Goal: Contribute content: Contribute content

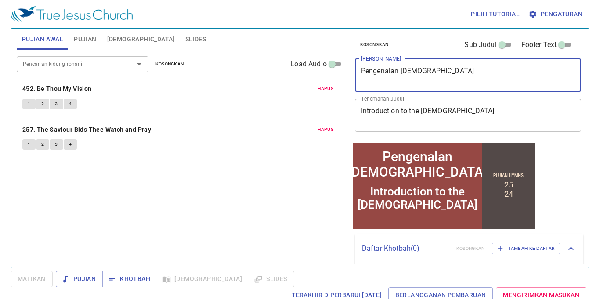
click at [449, 72] on textarea "Pengenalan alkitab" at bounding box center [468, 75] width 214 height 17
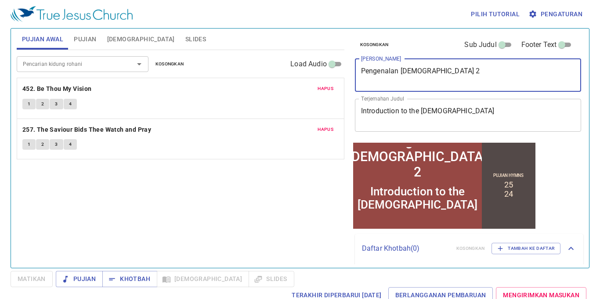
type textarea "Pengenalan alkitab 2"
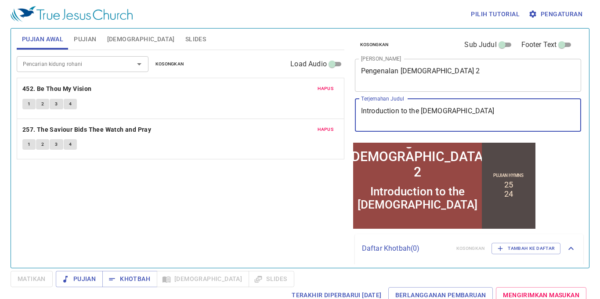
click at [494, 122] on textarea "Introduction to the Bible" at bounding box center [468, 115] width 214 height 17
type textarea "Introduction to the Bible 2"
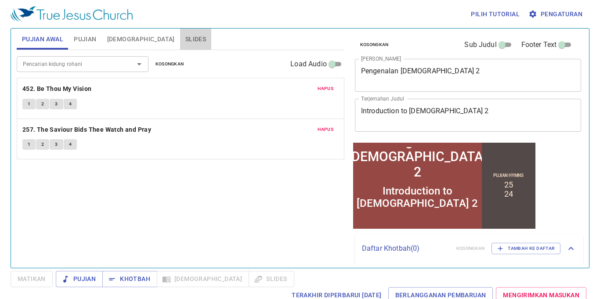
click at [185, 38] on span "Slides" at bounding box center [195, 39] width 21 height 11
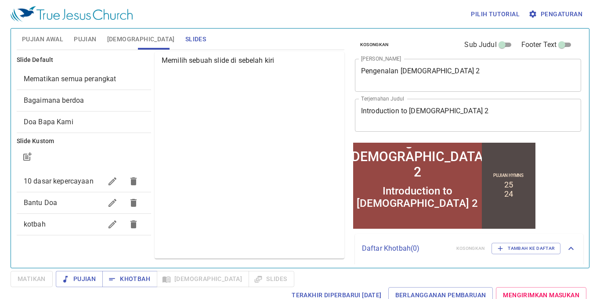
click at [136, 224] on icon "button" at bounding box center [134, 225] width 6 height 8
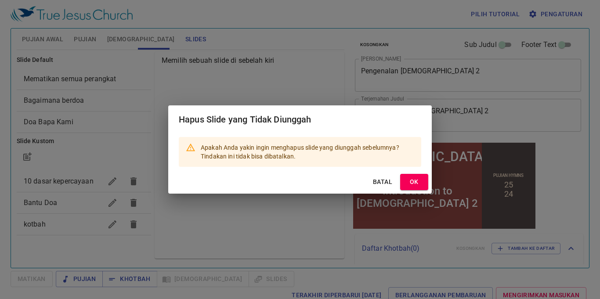
click at [407, 182] on span "OK" at bounding box center [414, 182] width 14 height 11
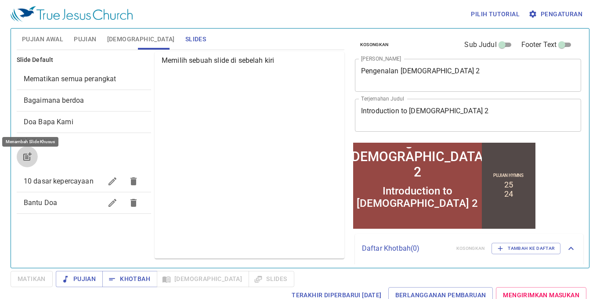
click at [28, 148] on button "button" at bounding box center [27, 156] width 21 height 21
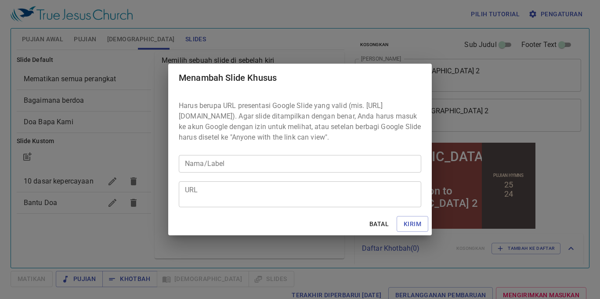
click at [245, 188] on div "URL" at bounding box center [300, 195] width 243 height 26
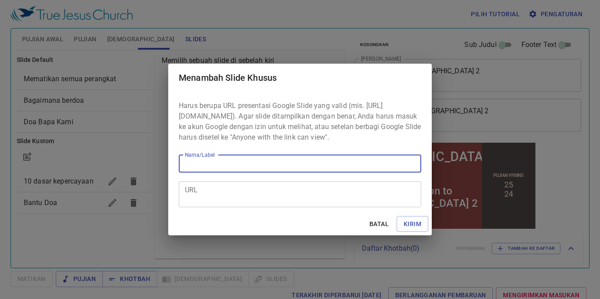
click at [253, 173] on input "Nama/Label" at bounding box center [300, 164] width 243 height 18
click at [252, 168] on input "Nama/Label" at bounding box center [300, 164] width 243 height 18
type input "kotbah"
click at [252, 201] on textarea "URL" at bounding box center [300, 194] width 230 height 17
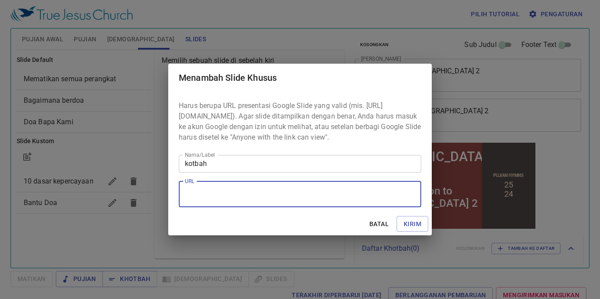
paste textarea "https://docs.google.com/presentation/d/1x_OZzTYppYcJSMSMb5qJb-a81FtQwwsy/edit?s…"
type textarea "https://docs.google.com/presentation/d/1x_OZzTYppYcJSMSMb5qJb-a81FtQwwsy/edit?s…"
click at [413, 232] on button "Kirim" at bounding box center [413, 224] width 32 height 16
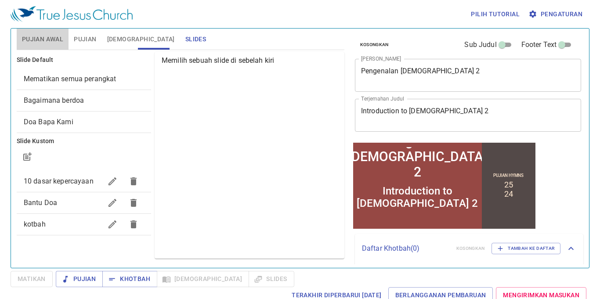
click at [45, 44] on span "Pujian Awal" at bounding box center [42, 39] width 41 height 11
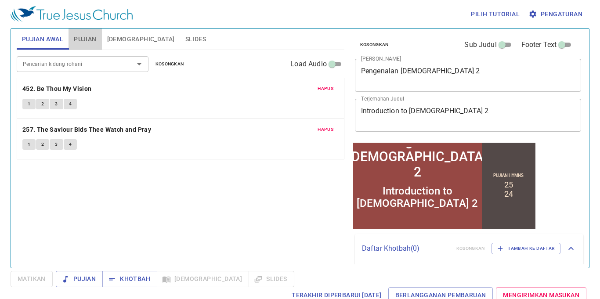
click at [83, 39] on span "Pujian" at bounding box center [85, 39] width 22 height 11
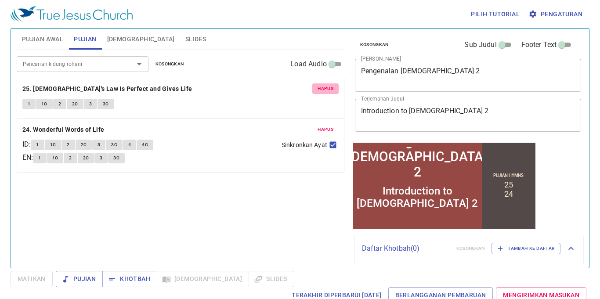
click at [319, 89] on span "Hapus" at bounding box center [326, 89] width 16 height 8
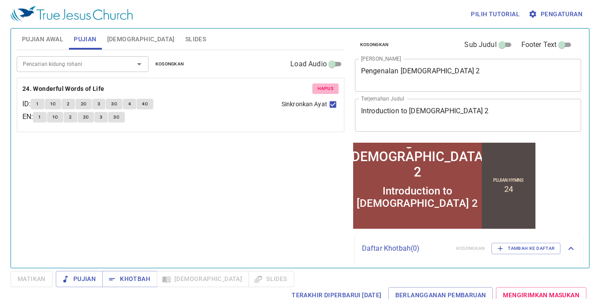
click at [324, 90] on span "Hapus" at bounding box center [326, 89] width 16 height 8
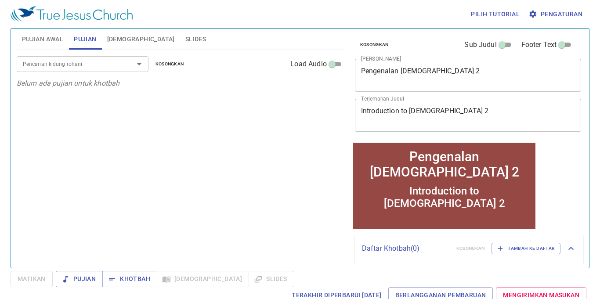
click at [123, 64] on div at bounding box center [133, 64] width 23 height 12
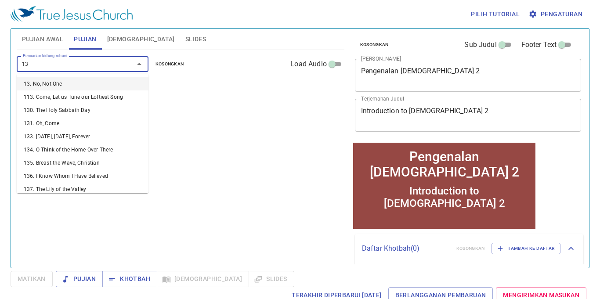
type input "131"
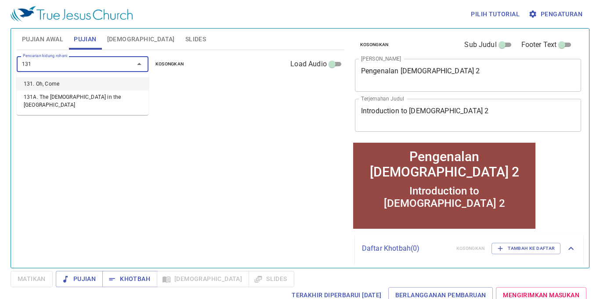
click at [120, 79] on li "131. Oh, Come" at bounding box center [83, 83] width 132 height 13
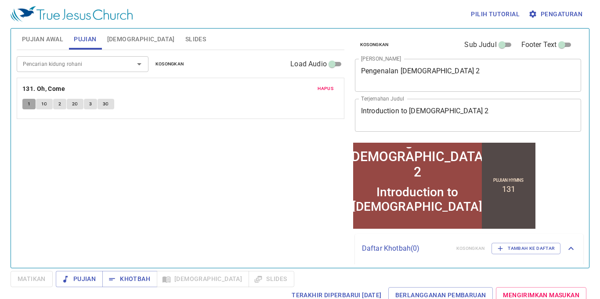
click at [31, 104] on button "1" at bounding box center [28, 104] width 13 height 11
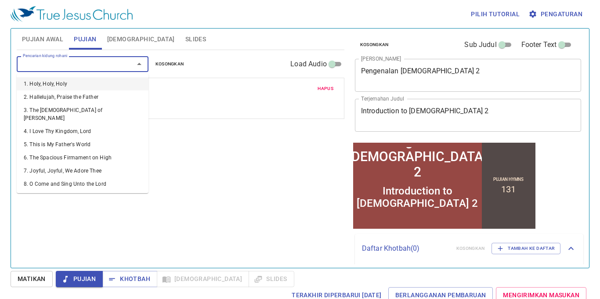
click at [99, 65] on input "Pencarian kidung rohani" at bounding box center [69, 64] width 101 height 10
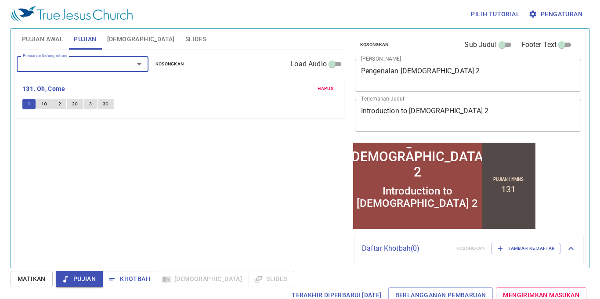
paste input "356"
type input "356"
click at [104, 86] on li "356. Faith Is the Victory" at bounding box center [83, 83] width 132 height 13
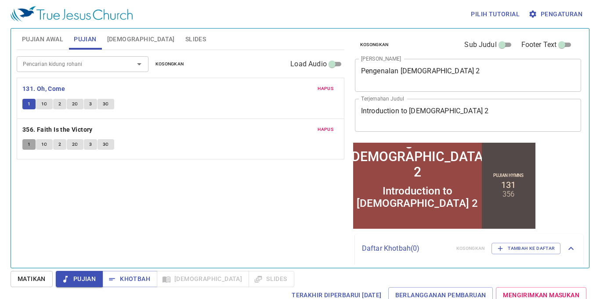
click at [29, 143] on span "1" at bounding box center [29, 145] width 3 height 8
drag, startPoint x: 33, startPoint y: 278, endPoint x: 24, endPoint y: 243, distance: 35.9
click at [31, 273] on button "Matikan" at bounding box center [32, 279] width 42 height 16
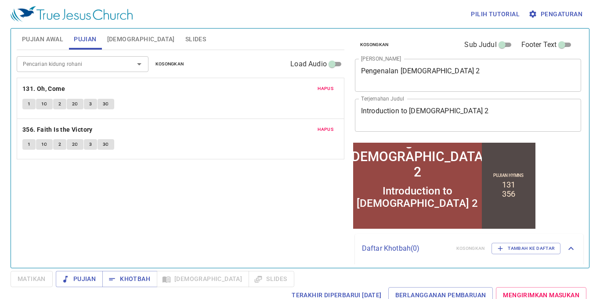
click at [23, 150] on div "1 1C 2 2C 3 3C" at bounding box center [180, 145] width 316 height 13
click at [25, 148] on button "1" at bounding box center [28, 144] width 13 height 11
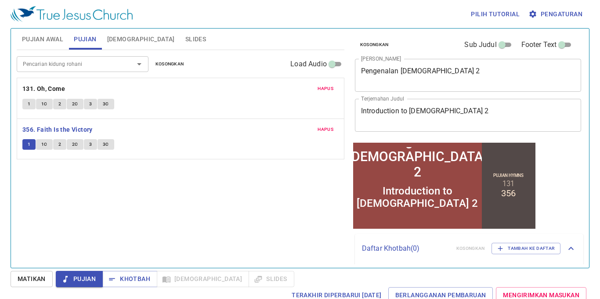
drag, startPoint x: 287, startPoint y: 214, endPoint x: 285, endPoint y: 218, distance: 4.5
click at [285, 218] on div "Pencarian kidung rohani Pencarian kidung rohani Kosongkan Load Audio Hapus 131.…" at bounding box center [181, 155] width 328 height 211
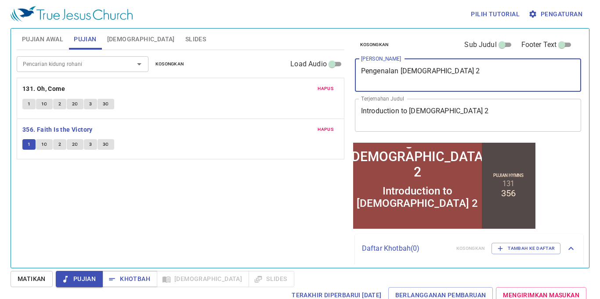
click at [455, 74] on textarea "Pengenalan alkitab 2" at bounding box center [468, 75] width 214 height 17
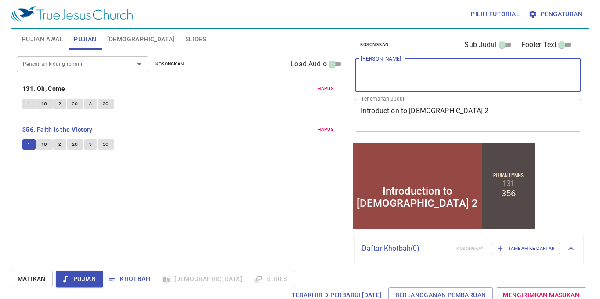
click at [494, 121] on textarea "Introduction to the Bible 2" at bounding box center [468, 115] width 214 height 17
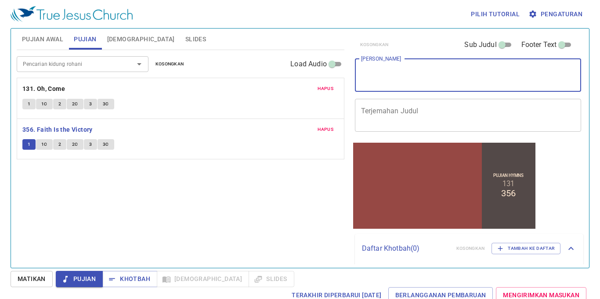
click at [420, 70] on textarea "[PERSON_NAME]" at bounding box center [468, 75] width 214 height 17
paste textarea "MENANG BERSAMA [DEMOGRAPHIC_DATA]"
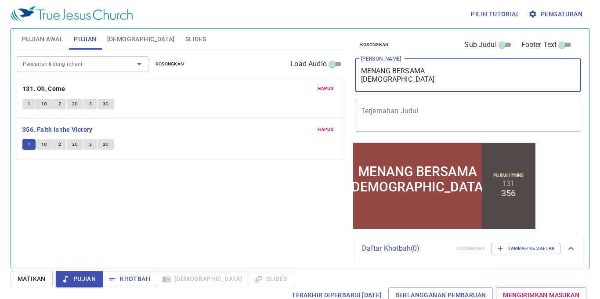
type textarea "MENANG BERSAMA [DEMOGRAPHIC_DATA]"
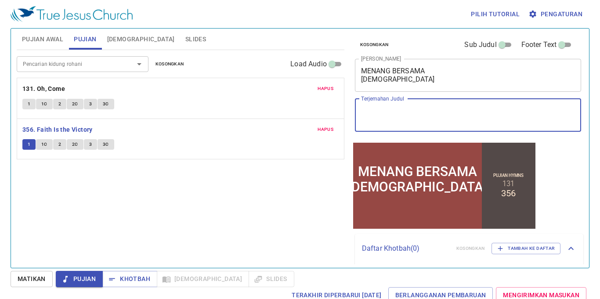
click at [429, 116] on textarea "Terjemahan Judul" at bounding box center [468, 115] width 214 height 17
paste textarea "WINNING WITH [DEMOGRAPHIC_DATA]"
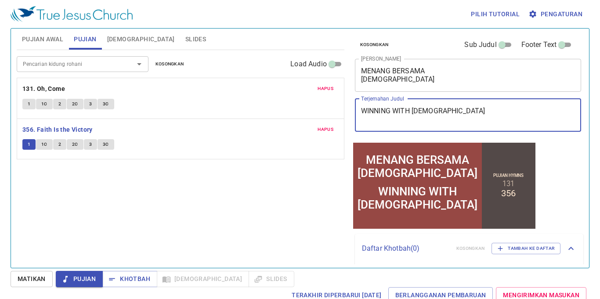
type textarea "WINNING WITH [DEMOGRAPHIC_DATA]"
click at [17, 281] on button "Matikan" at bounding box center [32, 279] width 42 height 16
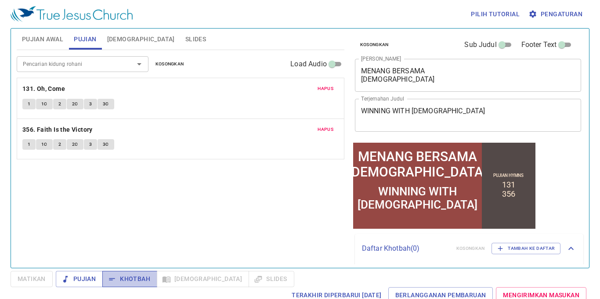
click at [148, 272] on button "Khotbah" at bounding box center [129, 279] width 55 height 16
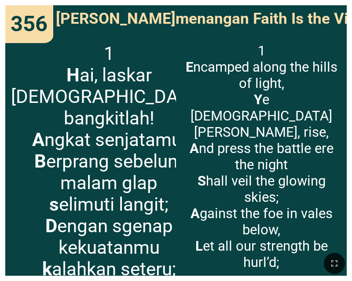
click at [57, 101] on span "1 H ai, laskar Kristus, bangkitlah! A ngkat senjatamu; B erprang sebelum malam …" at bounding box center [109, 161] width 196 height 237
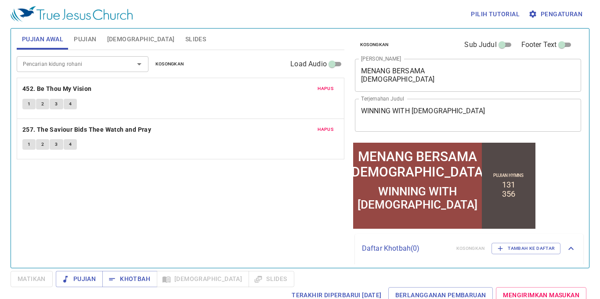
click at [185, 40] on span "Slides" at bounding box center [195, 39] width 21 height 11
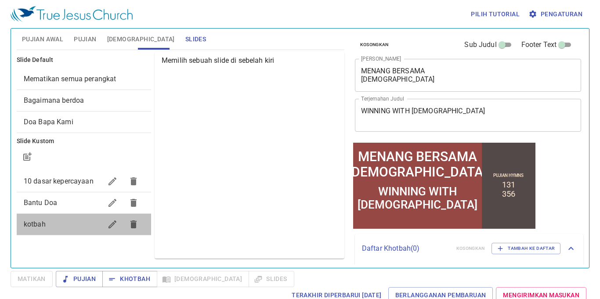
click at [58, 225] on span "kotbah" at bounding box center [63, 224] width 78 height 11
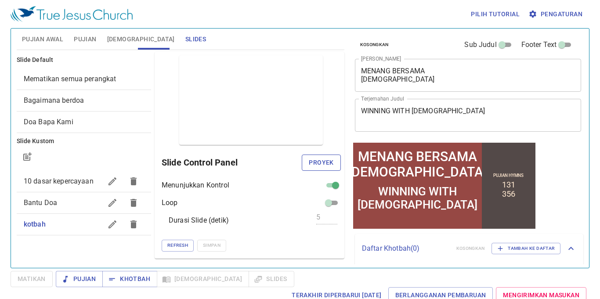
click at [328, 164] on span "Proyek" at bounding box center [321, 162] width 25 height 11
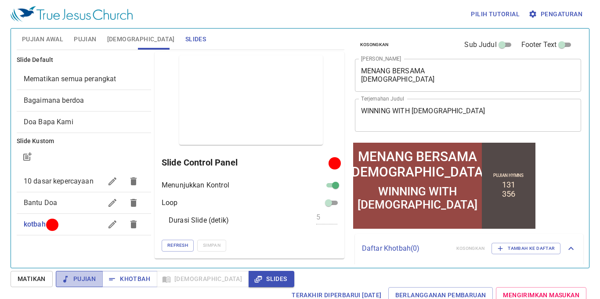
click at [87, 280] on span "Pujian" at bounding box center [79, 279] width 33 height 11
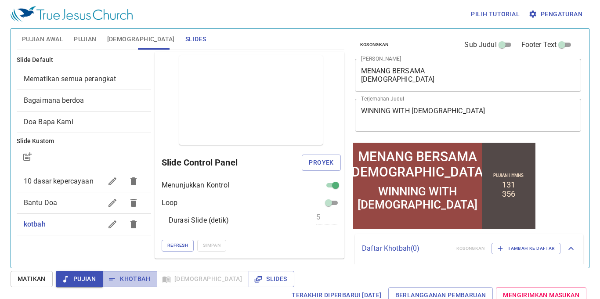
click at [130, 276] on span "Khotbah" at bounding box center [129, 279] width 41 height 11
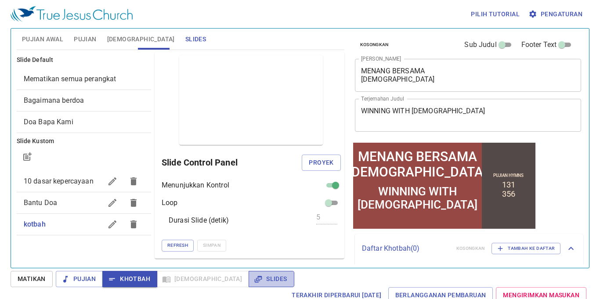
click at [256, 276] on span "Slides" at bounding box center [271, 279] width 31 height 11
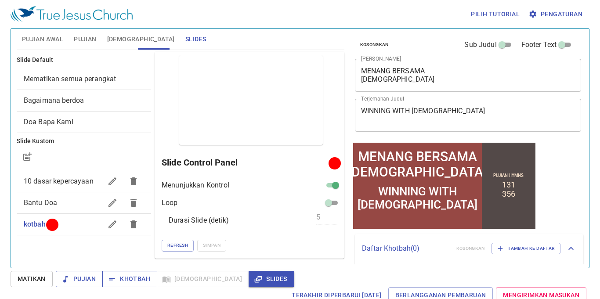
click at [128, 276] on span "Khotbah" at bounding box center [129, 279] width 41 height 11
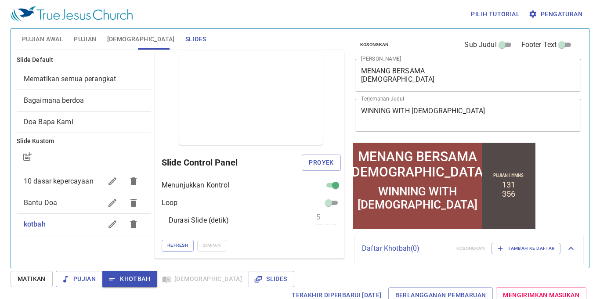
click at [454, 212] on div at bounding box center [417, 219] width 129 height 17
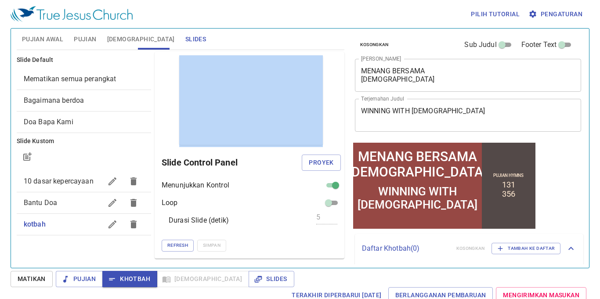
drag, startPoint x: 239, startPoint y: 98, endPoint x: 337, endPoint y: 105, distance: 98.2
click at [341, 107] on div "Pratinjau Slide Control Panel Proyek Menunjukkan Kontrol Loop Durasi Slide (det…" at bounding box center [250, 155] width 190 height 207
click at [337, 71] on div "Pratinjau Slide Control Panel Proyek Menunjukkan Kontrol Loop Durasi Slide (det…" at bounding box center [250, 155] width 190 height 207
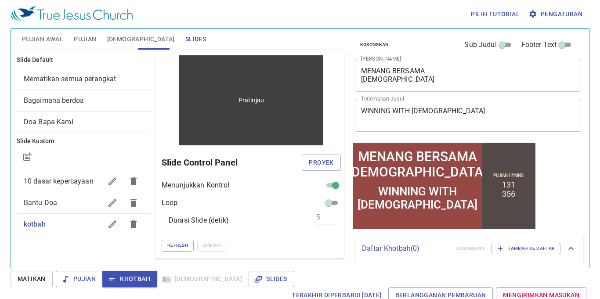
click at [238, 100] on div "Pratinjau" at bounding box center [251, 100] width 144 height 90
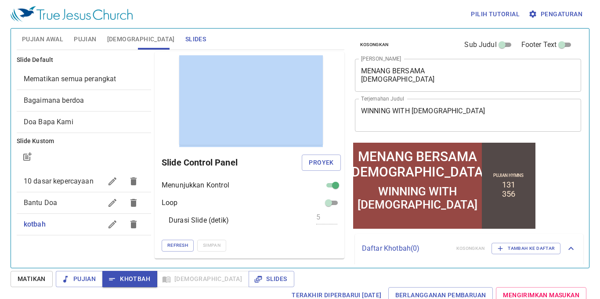
drag, startPoint x: 240, startPoint y: 100, endPoint x: 334, endPoint y: 92, distance: 94.0
click at [338, 97] on div "Pratinjau Slide Control Panel Proyek Menunjukkan Kontrol Loop Durasi Slide (det…" at bounding box center [250, 155] width 190 height 207
click at [332, 43] on div at bounding box center [332, 43] width 0 height 0
click at [176, 299] on div at bounding box center [88, 299] width 176 height 0
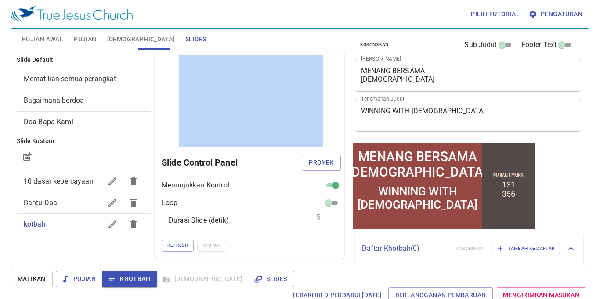
click at [176, 299] on div at bounding box center [88, 299] width 176 height 0
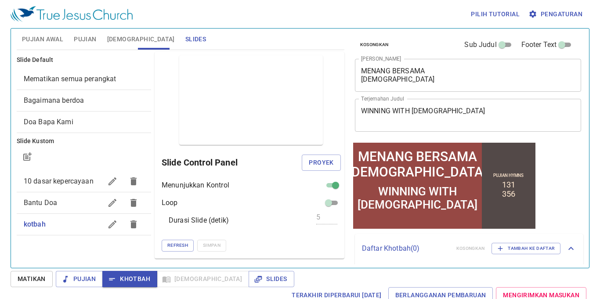
click at [298, 24] on div "Pilih tutorial Pengaturan" at bounding box center [299, 14] width 576 height 28
click at [90, 80] on span "Mematikan semua perangkat" at bounding box center [70, 79] width 93 height 8
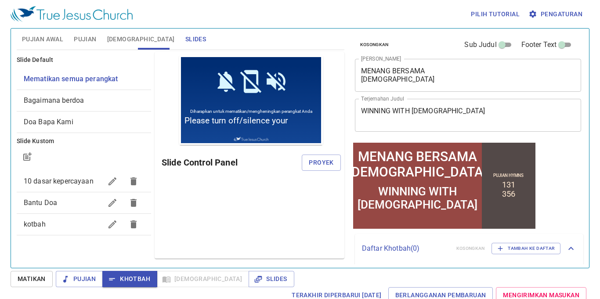
click at [62, 176] on span "10 dasar kepercayaan" at bounding box center [63, 181] width 78 height 11
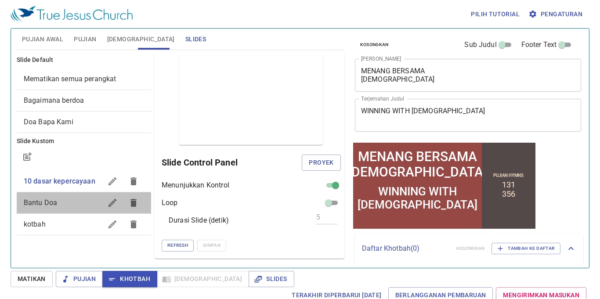
drag, startPoint x: 61, startPoint y: 199, endPoint x: 67, endPoint y: 219, distance: 21.1
click at [61, 207] on span "Bantu Doa" at bounding box center [63, 203] width 78 height 11
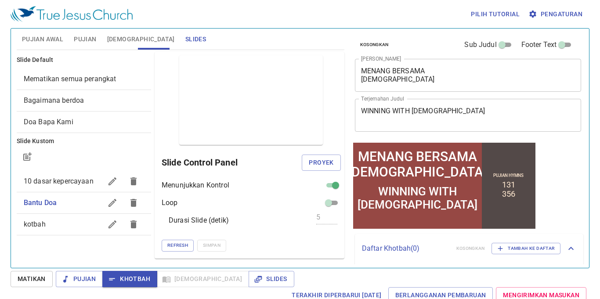
click at [66, 219] on span "kotbah" at bounding box center [63, 224] width 78 height 11
click at [314, 164] on span "Proyek" at bounding box center [321, 162] width 25 height 11
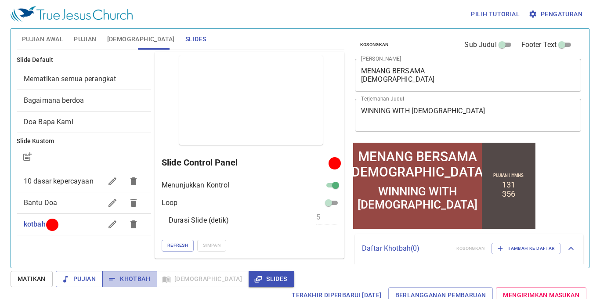
click at [142, 275] on span "Khotbah" at bounding box center [129, 279] width 41 height 11
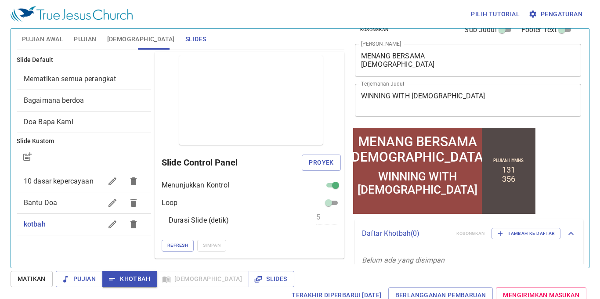
scroll to position [27, 0]
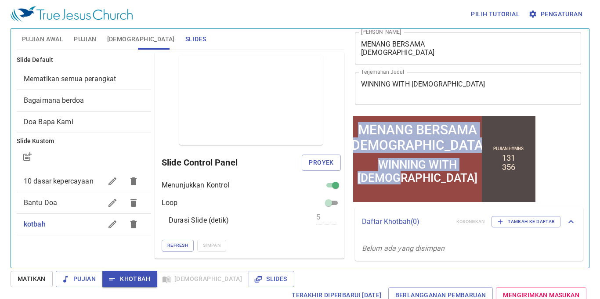
drag, startPoint x: 358, startPoint y: 126, endPoint x: 476, endPoint y: 178, distance: 128.7
click at [476, 178] on div "MENANG BERSAMA KRISTUS MENANG BERSAMA KRISTUS WINNING WITH CHRIST WINNING WITH …" at bounding box center [444, 159] width 182 height 86
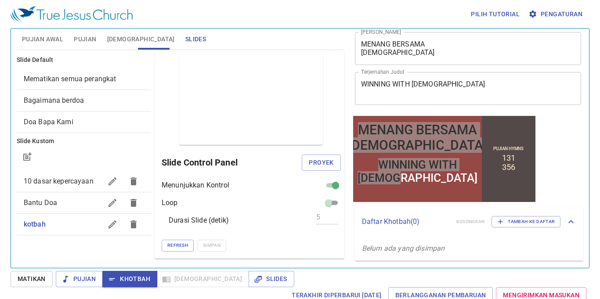
drag, startPoint x: 565, startPoint y: 144, endPoint x: 546, endPoint y: 150, distance: 19.9
click at [566, 145] on div "Kosongkan Sub Judul Footer Text Judul Khotbah MENANG BERSAMA KRISTUS x Judul Kh…" at bounding box center [467, 145] width 239 height 240
drag, startPoint x: 577, startPoint y: 145, endPoint x: 576, endPoint y: 129, distance: 15.8
click at [576, 129] on div "Kosongkan Sub Judul Footer Text Judul Khotbah MENANG BERSAMA KRISTUS x Judul Kh…" at bounding box center [467, 145] width 239 height 240
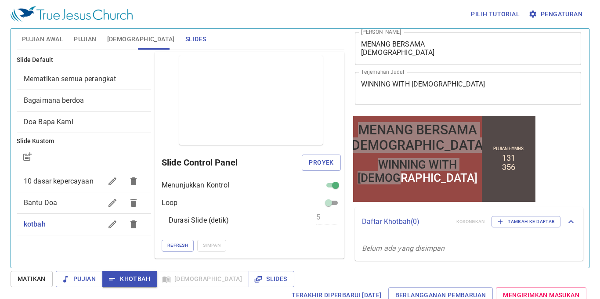
click at [328, 207] on input "checkbox" at bounding box center [329, 205] width 32 height 11
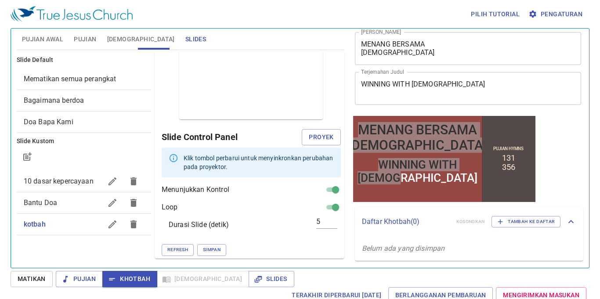
scroll to position [26, 0]
click at [328, 134] on span "Proyek" at bounding box center [321, 136] width 25 height 11
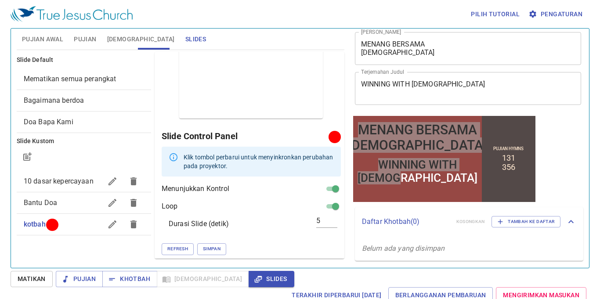
click at [209, 163] on div "Klik tombol perbarui untuk menyinkronkan perubahan pada proyektor." at bounding box center [259, 161] width 150 height 25
click at [183, 247] on span "Refresh" at bounding box center [177, 249] width 21 height 8
click at [334, 206] on input "checkbox" at bounding box center [336, 208] width 32 height 11
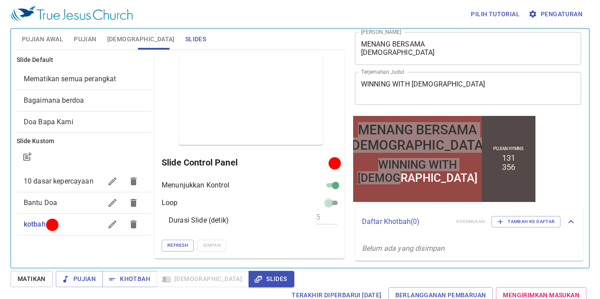
click at [334, 206] on input "checkbox" at bounding box center [329, 205] width 32 height 11
checkbox input "true"
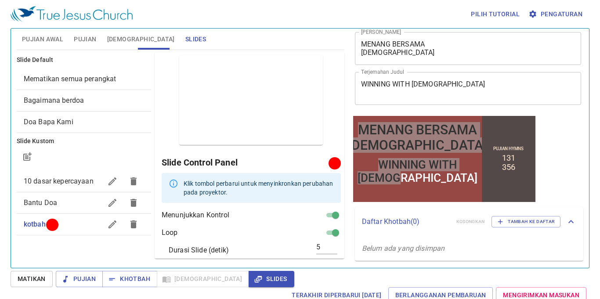
click at [278, 186] on div "Klik tombol perbarui untuk menyinkronkan perubahan pada proyektor." at bounding box center [259, 188] width 150 height 25
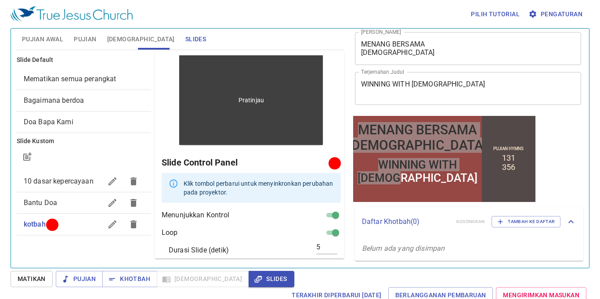
click at [247, 143] on div "Pratinjau" at bounding box center [251, 100] width 144 height 90
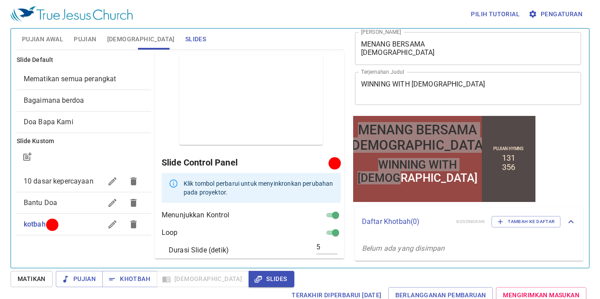
click at [330, 213] on input "checkbox" at bounding box center [336, 217] width 32 height 11
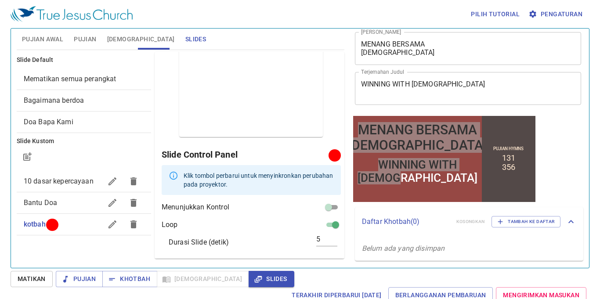
scroll to position [26, 0]
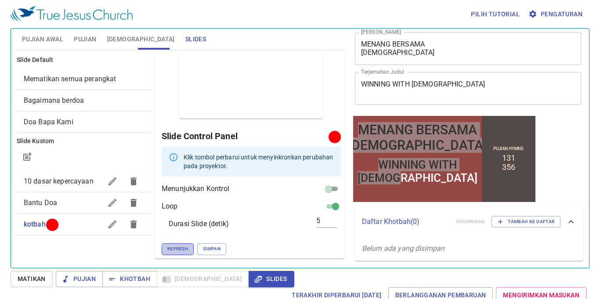
click at [175, 247] on span "Refresh" at bounding box center [177, 249] width 21 height 8
click at [327, 188] on input "checkbox" at bounding box center [329, 190] width 32 height 11
checkbox input "true"
click at [214, 247] on span "Simpan" at bounding box center [212, 249] width 18 height 8
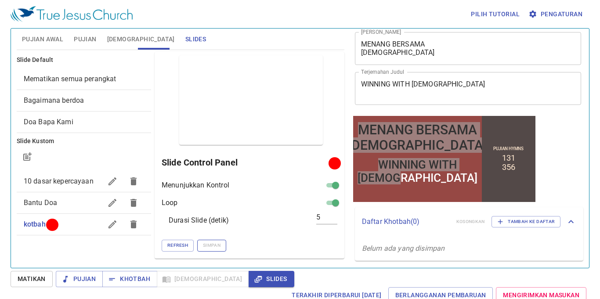
scroll to position [0, 0]
click at [332, 198] on span at bounding box center [332, 203] width 18 height 11
click at [337, 203] on input "checkbox" at bounding box center [336, 205] width 32 height 11
checkbox input "false"
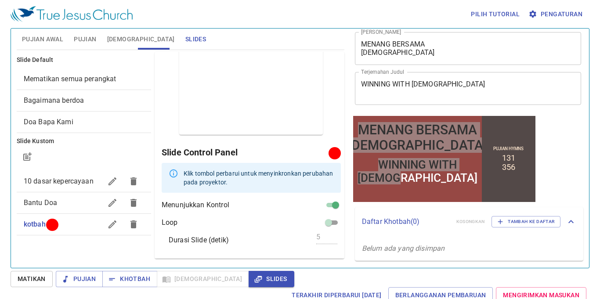
scroll to position [26, 0]
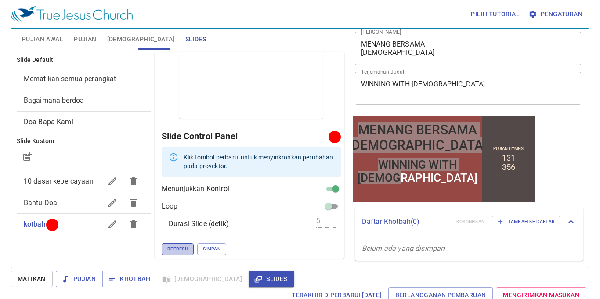
click at [172, 246] on span "Refresh" at bounding box center [177, 249] width 21 height 8
click at [210, 249] on span "Simpan" at bounding box center [212, 249] width 18 height 8
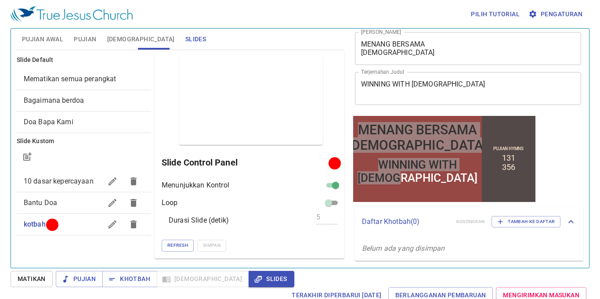
scroll to position [0, 0]
click at [332, 242] on div "Refresh Simpan" at bounding box center [251, 245] width 179 height 11
click at [180, 242] on span "Refresh" at bounding box center [177, 246] width 21 height 8
click at [180, 243] on span "Refresh" at bounding box center [177, 246] width 21 height 8
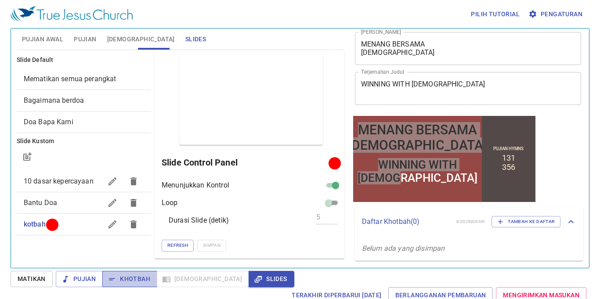
click at [146, 280] on span "Khotbah" at bounding box center [129, 279] width 41 height 11
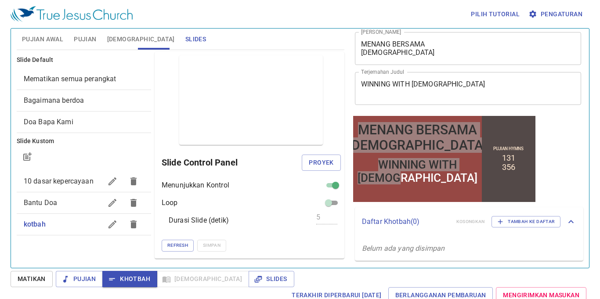
click at [47, 33] on button "Pujian Awal" at bounding box center [43, 39] width 52 height 21
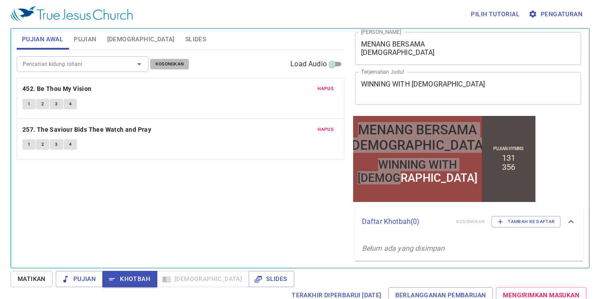
drag, startPoint x: 182, startPoint y: 62, endPoint x: 176, endPoint y: 63, distance: 5.7
click at [179, 65] on span "Kosongkan" at bounding box center [170, 64] width 29 height 8
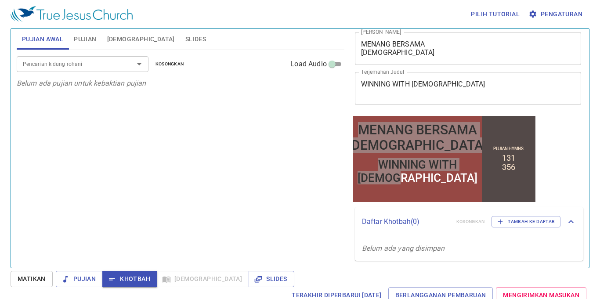
click at [78, 60] on input "Pencarian kidung rohani" at bounding box center [69, 64] width 101 height 10
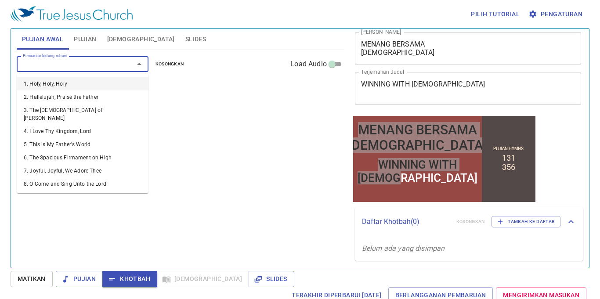
click at [59, 63] on input "Pencarian kidung rohani" at bounding box center [69, 64] width 101 height 10
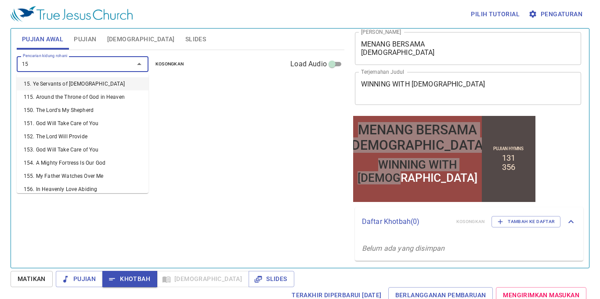
type input "155"
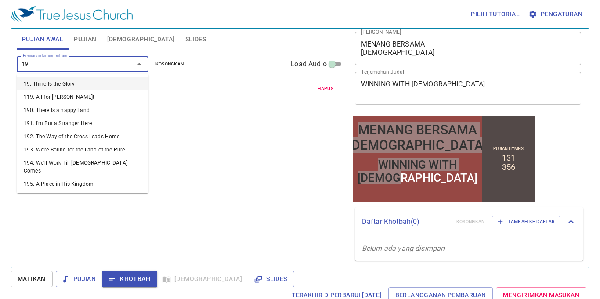
type input "195"
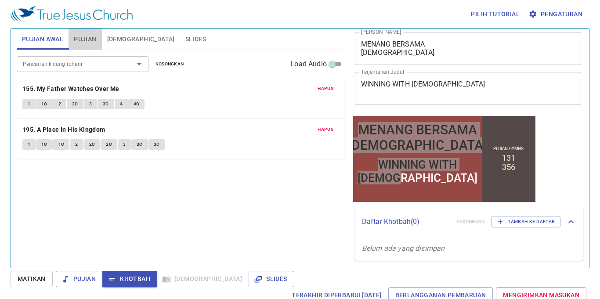
click at [99, 33] on button "Pujian" at bounding box center [85, 39] width 33 height 21
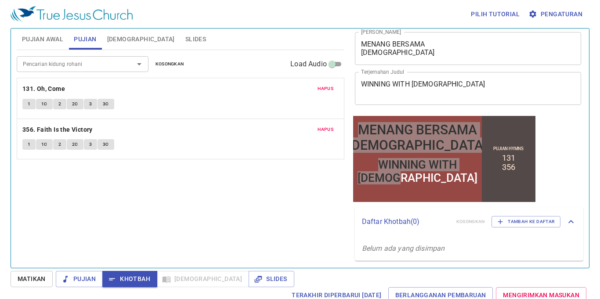
drag, startPoint x: 152, startPoint y: 36, endPoint x: 163, endPoint y: 34, distance: 10.9
click at [185, 38] on span "Slides" at bounding box center [195, 39] width 21 height 11
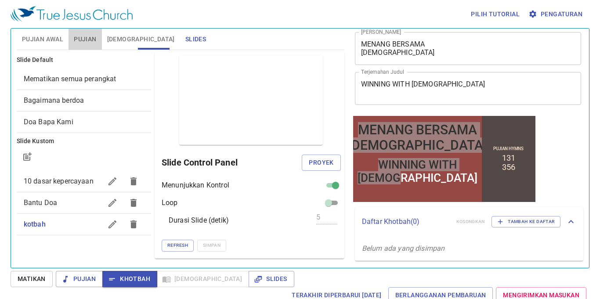
click at [91, 45] on button "Pujian" at bounding box center [85, 39] width 33 height 21
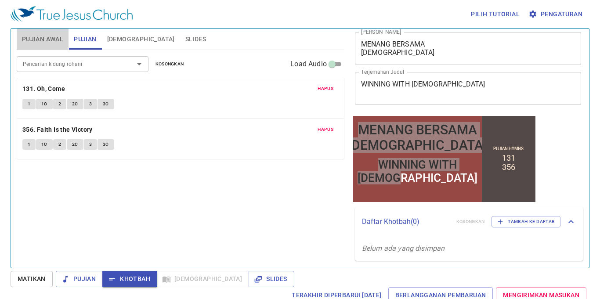
click at [52, 45] on button "Pujian Awal" at bounding box center [43, 39] width 52 height 21
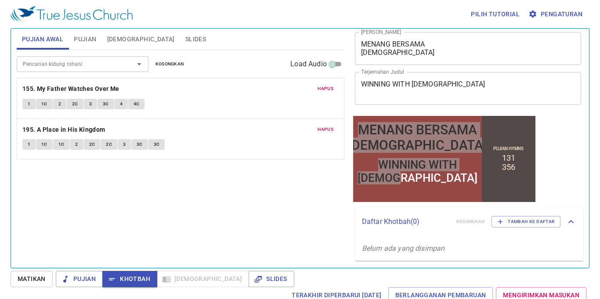
click at [140, 206] on div "Pencarian kidung rohani Pencarian kidung rohani Kosongkan Load Audio Hapus 155.…" at bounding box center [181, 155] width 328 height 211
click at [95, 34] on span "Pujian" at bounding box center [85, 39] width 22 height 11
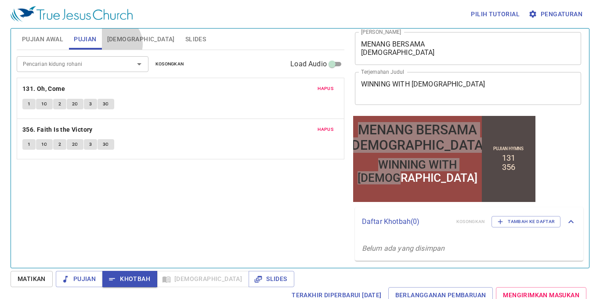
click at [114, 44] on span "[DEMOGRAPHIC_DATA]" at bounding box center [141, 39] width 68 height 11
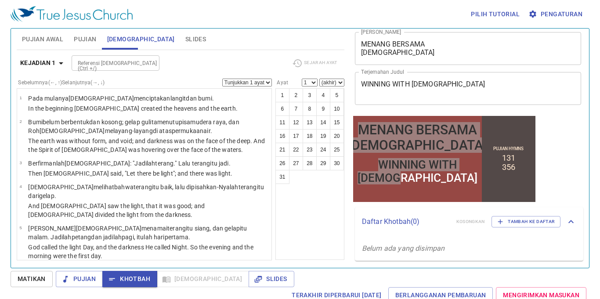
click at [62, 65] on icon "button" at bounding box center [61, 63] width 11 height 11
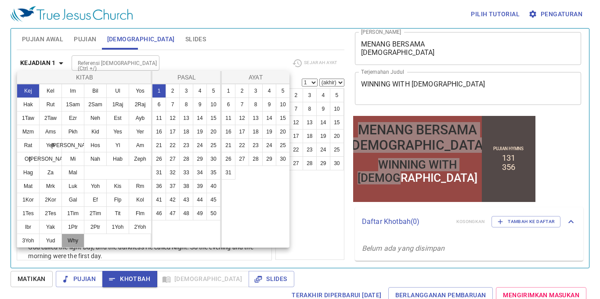
click at [74, 236] on button "Why" at bounding box center [73, 241] width 23 height 14
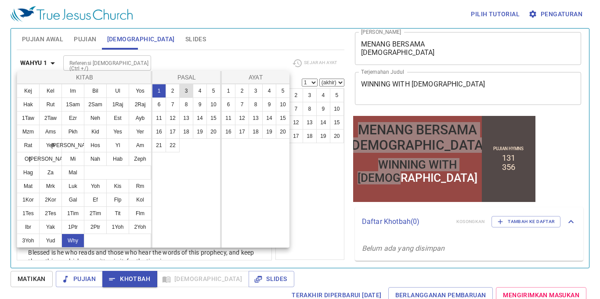
click at [182, 87] on button "3" at bounding box center [186, 91] width 14 height 14
click at [256, 130] on button "18" at bounding box center [256, 132] width 14 height 14
select select "18"
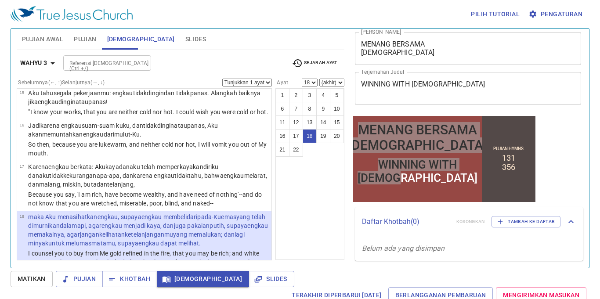
scroll to position [0, 0]
click at [125, 277] on span "Khotbah" at bounding box center [129, 279] width 41 height 11
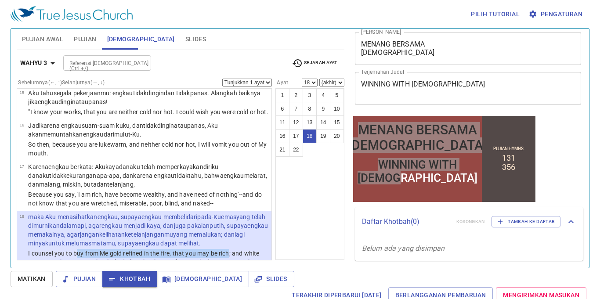
drag, startPoint x: 78, startPoint y: 180, endPoint x: 232, endPoint y: 185, distance: 153.9
click at [232, 249] on p "I counsel you to buy from Me gold refined in the fire, that you may be rich; an…" at bounding box center [148, 262] width 241 height 26
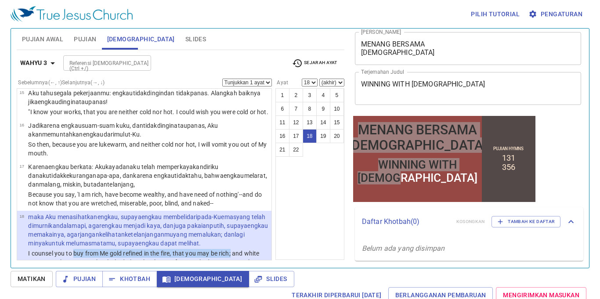
drag, startPoint x: 74, startPoint y: 182, endPoint x: 234, endPoint y: 178, distance: 159.6
click at [232, 249] on p "I counsel you to buy from Me gold refined in the fire, that you may be rich; an…" at bounding box center [148, 262] width 241 height 26
copy p "buy from Me gold refined in the fire, that you may be rich;"
click at [119, 280] on span "Khotbah" at bounding box center [129, 279] width 41 height 11
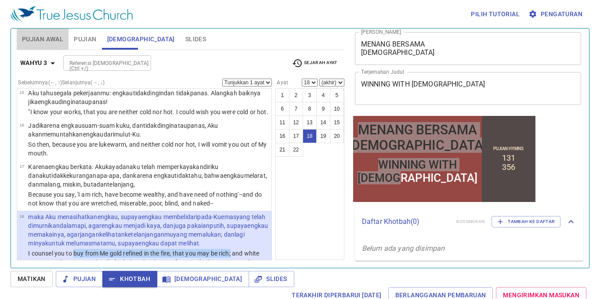
click at [36, 34] on span "Pujian Awal" at bounding box center [42, 39] width 41 height 11
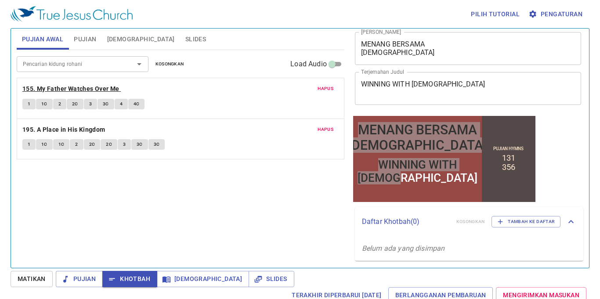
click at [79, 87] on b "155. My Father Watches Over Me" at bounding box center [70, 88] width 97 height 11
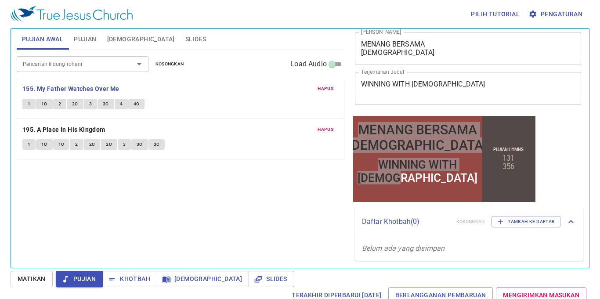
click at [269, 218] on div "Pencarian kidung rohani Pencarian kidung rohani Kosongkan Load Audio Hapus 155.…" at bounding box center [181, 155] width 328 height 211
drag, startPoint x: 332, startPoint y: 222, endPoint x: 345, endPoint y: 213, distance: 15.5
click at [337, 218] on div "Pencarian kidung rohani Pencarian kidung rohani Kosongkan Load Audio Hapus 155.…" at bounding box center [181, 155] width 328 height 211
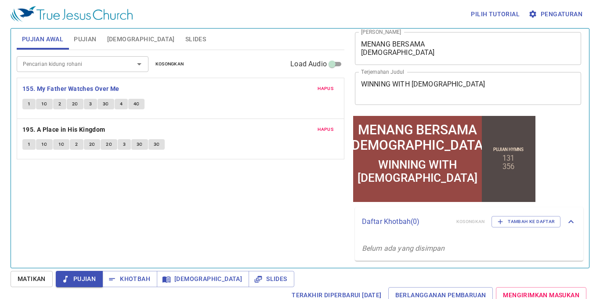
click at [404, 185] on div at bounding box center [417, 193] width 129 height 17
click at [28, 105] on span "1" at bounding box center [29, 104] width 3 height 8
click at [46, 102] on span "1C" at bounding box center [44, 104] width 6 height 8
click at [59, 101] on span "2" at bounding box center [59, 104] width 3 height 8
click at [75, 104] on span "2C" at bounding box center [75, 104] width 6 height 8
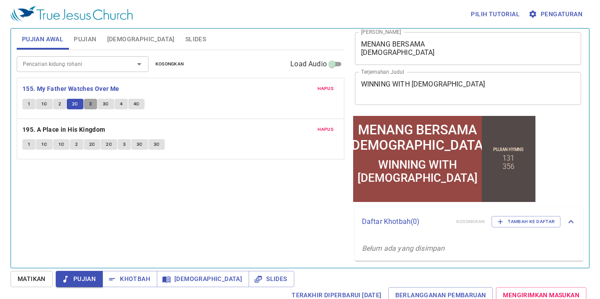
click at [90, 102] on span "3" at bounding box center [90, 104] width 3 height 8
click at [107, 105] on span "3C" at bounding box center [106, 104] width 6 height 8
click at [118, 104] on button "4" at bounding box center [121, 104] width 13 height 11
click at [135, 104] on span "4C" at bounding box center [137, 104] width 6 height 8
click at [92, 89] on b "155. My Father Watches Over Me" at bounding box center [70, 88] width 97 height 11
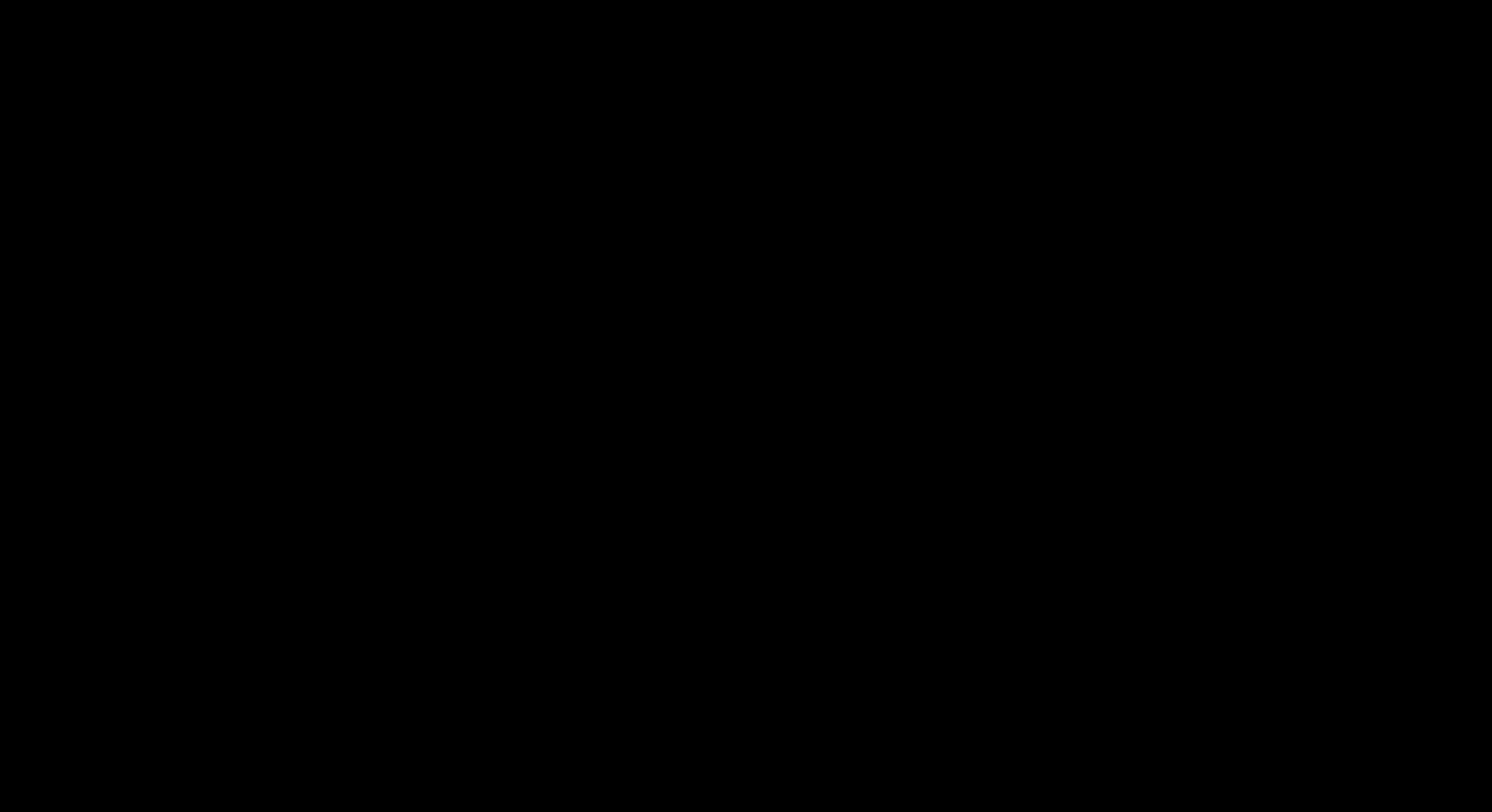
drag, startPoint x: 3, startPoint y: 588, endPoint x: -3, endPoint y: 584, distance: 7.2
click at [0, 4] on html "MENANG BERSAMA KRISTUS MENANG BERSAMA KRISTUS WINNING WITH CHRIST WINNING WITH …" at bounding box center [746, 2] width 1492 height 4
click at [4, 247] on div at bounding box center [746, 406] width 1492 height 812
click at [29, 247] on div at bounding box center [746, 406] width 1492 height 812
click at [13, 247] on div at bounding box center [746, 406] width 1492 height 812
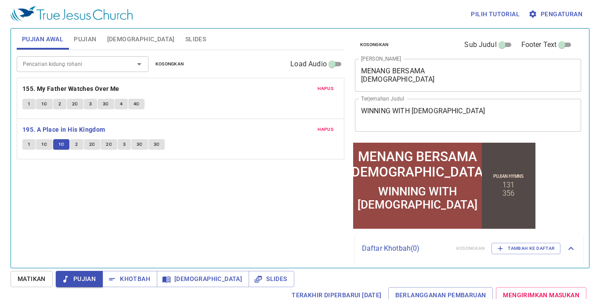
scroll to position [27, 0]
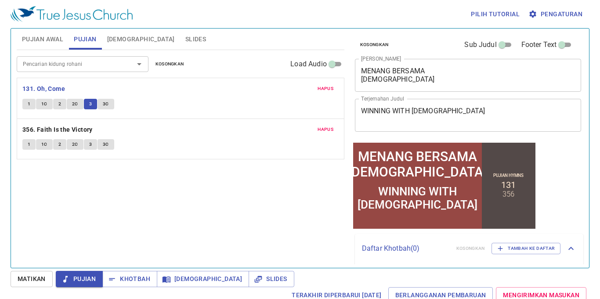
scroll to position [27, 0]
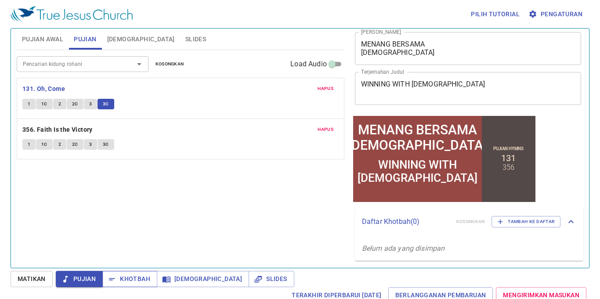
click at [135, 282] on span "Khotbah" at bounding box center [129, 279] width 41 height 11
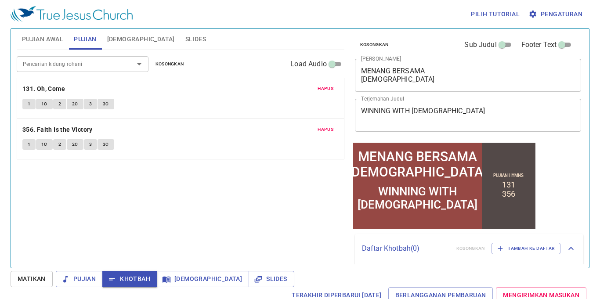
scroll to position [27, 0]
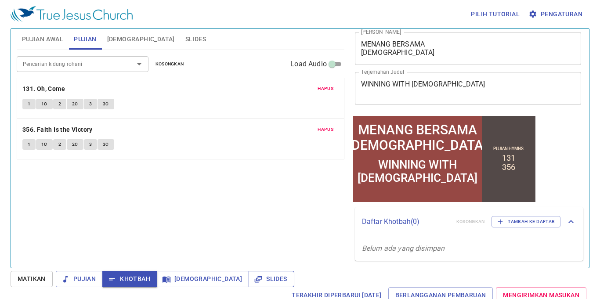
click at [249, 271] on button "Slides" at bounding box center [271, 279] width 45 height 16
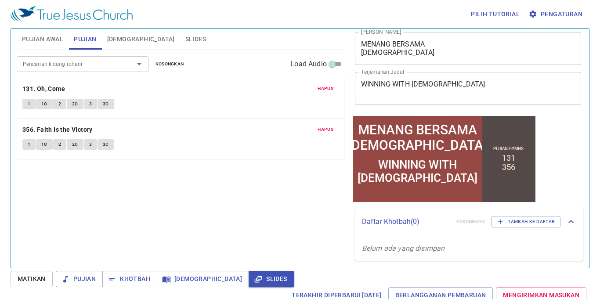
click at [172, 62] on span "Kosongkan" at bounding box center [170, 64] width 29 height 8
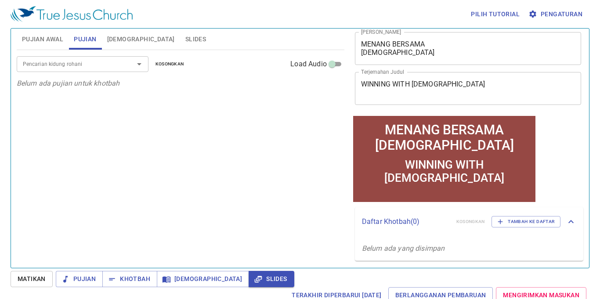
click at [100, 68] on input "Pencarian kidung rohani" at bounding box center [69, 64] width 101 height 10
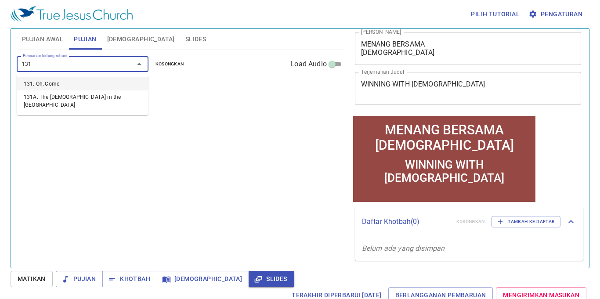
type input "131"
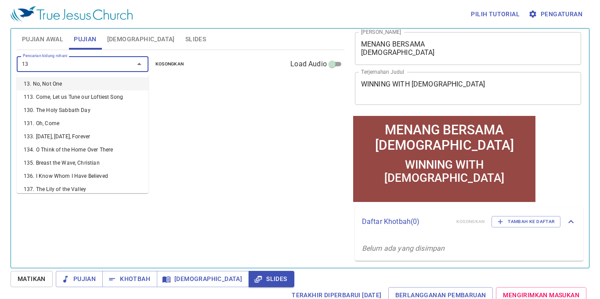
type input "131"
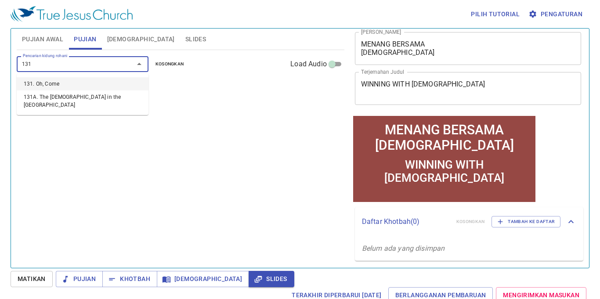
click at [120, 83] on li "131. Oh, Come" at bounding box center [83, 83] width 132 height 13
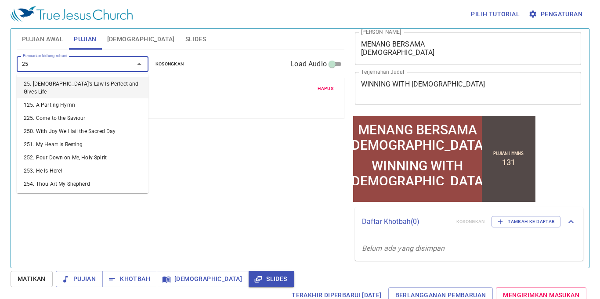
type input "256"
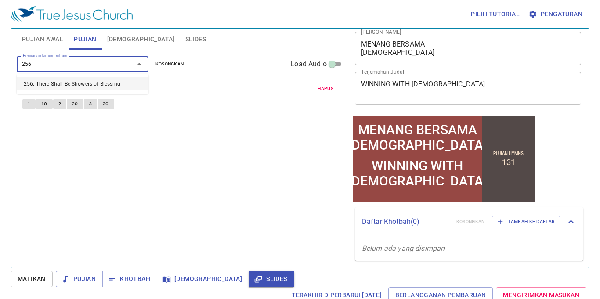
click at [113, 83] on li "256. There Shall Be Showers of Blessing" at bounding box center [83, 83] width 132 height 13
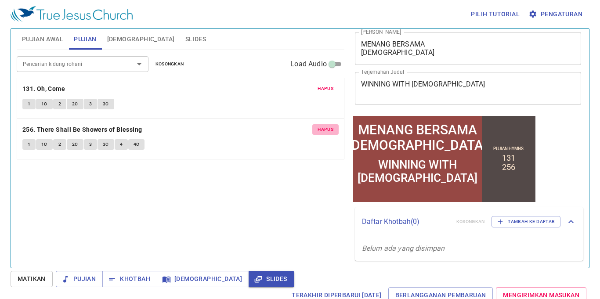
click at [337, 127] on button "Hapus" at bounding box center [325, 129] width 26 height 11
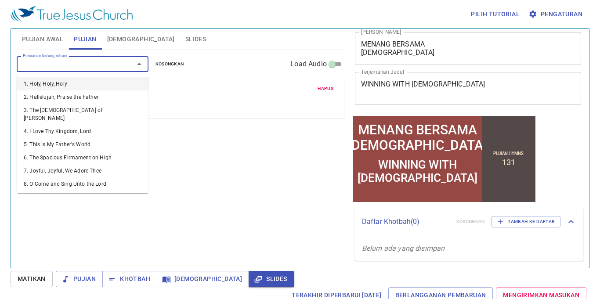
click at [102, 64] on input "Pencarian kidung rohani" at bounding box center [69, 64] width 101 height 10
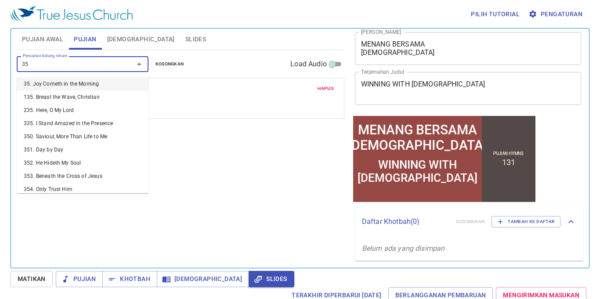
type input "356"
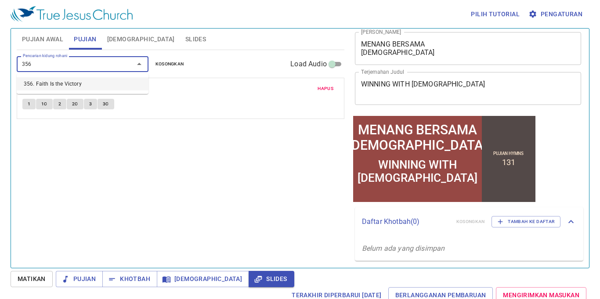
click at [110, 79] on li "356. Faith Is the Victory" at bounding box center [83, 83] width 132 height 13
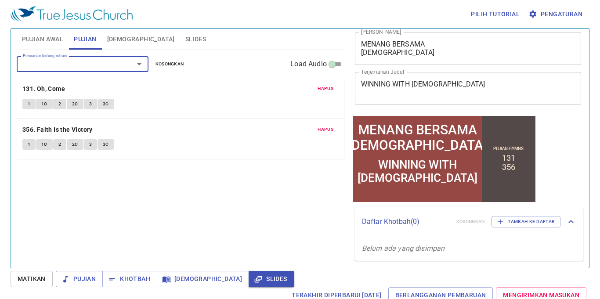
click at [185, 35] on span "Slides" at bounding box center [195, 39] width 21 height 11
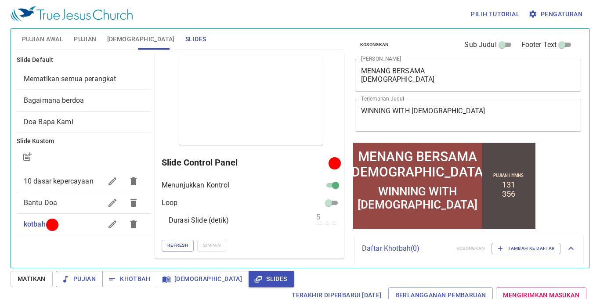
click at [174, 245] on span "Refresh" at bounding box center [177, 246] width 21 height 8
click at [182, 245] on span "Refresh" at bounding box center [177, 246] width 21 height 8
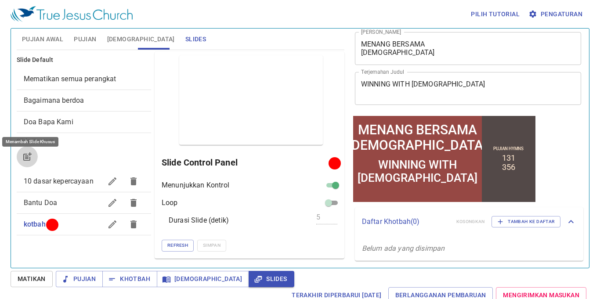
click at [31, 157] on icon "button" at bounding box center [27, 157] width 11 height 11
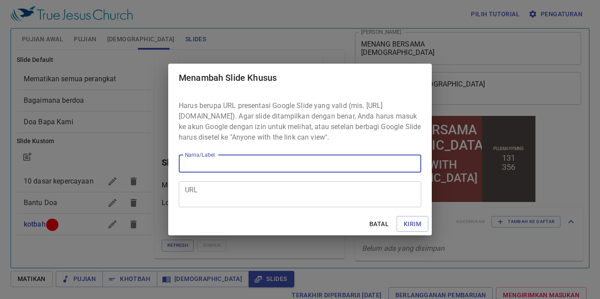
click at [260, 203] on textarea "URL" at bounding box center [300, 194] width 230 height 17
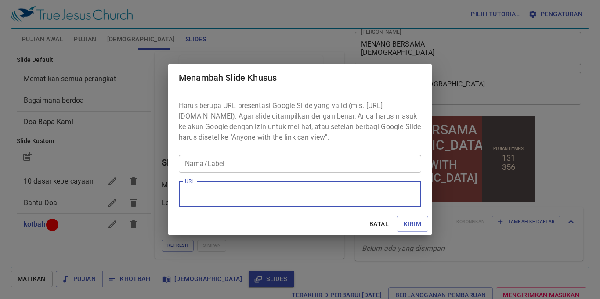
paste textarea "[URL][DOMAIN_NAME]"
type textarea "[URL][DOMAIN_NAME]"
click at [279, 165] on input "Nama/Label" at bounding box center [300, 164] width 243 height 18
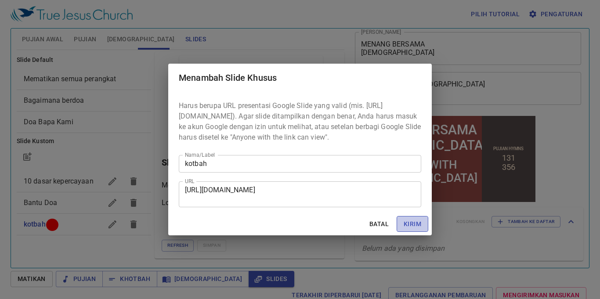
click at [411, 226] on span "Kirim" at bounding box center [413, 224] width 18 height 11
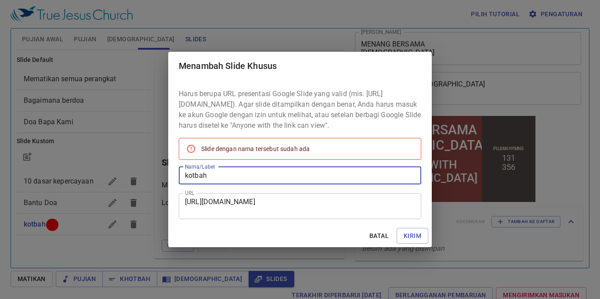
click at [283, 178] on input "kotbah" at bounding box center [300, 176] width 243 height 18
type input "kotbahh"
click button "Kirim" at bounding box center [413, 236] width 32 height 16
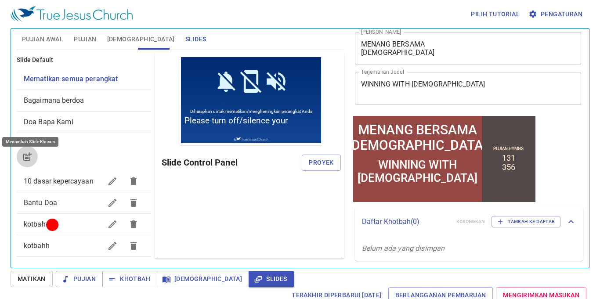
scroll to position [0, 0]
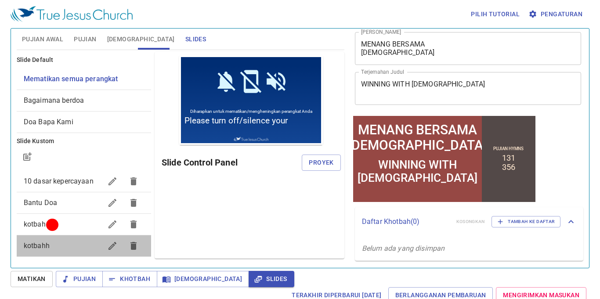
drag, startPoint x: 67, startPoint y: 236, endPoint x: 70, endPoint y: 241, distance: 5.4
click at [69, 240] on div "kotbahh" at bounding box center [84, 246] width 134 height 21
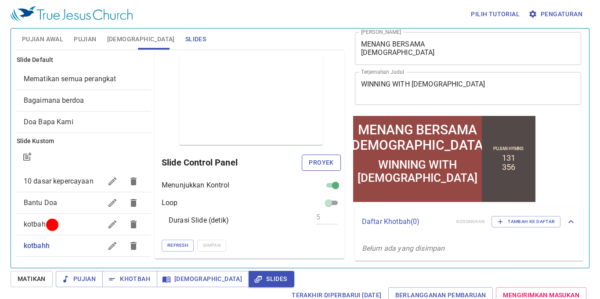
click at [331, 159] on span "Proyek" at bounding box center [321, 162] width 25 height 11
click at [125, 276] on span "Khotbah" at bounding box center [129, 279] width 41 height 11
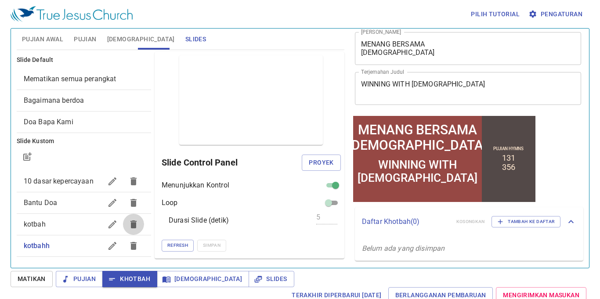
click at [131, 223] on icon "button" at bounding box center [134, 225] width 6 height 8
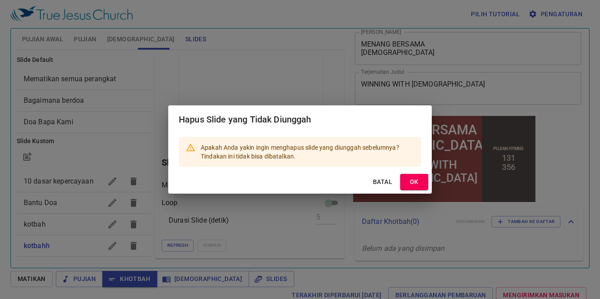
click at [415, 177] on span "OK" at bounding box center [414, 182] width 14 height 11
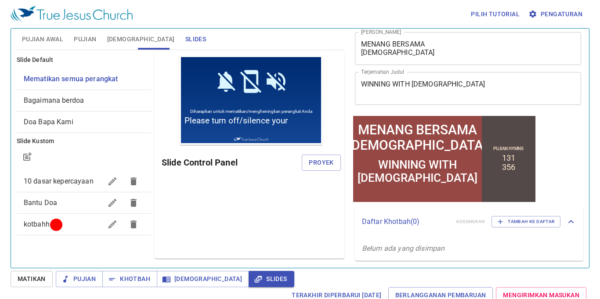
drag, startPoint x: 131, startPoint y: 35, endPoint x: 136, endPoint y: 36, distance: 5.8
click at [131, 36] on span "[DEMOGRAPHIC_DATA]" at bounding box center [141, 39] width 68 height 11
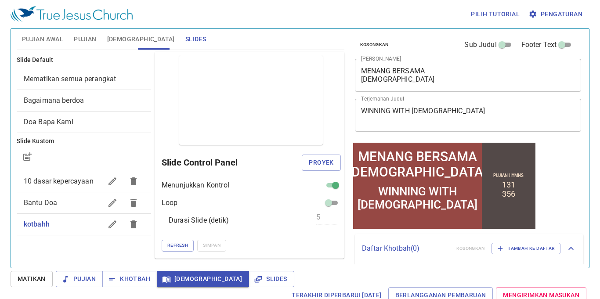
scroll to position [27, 0]
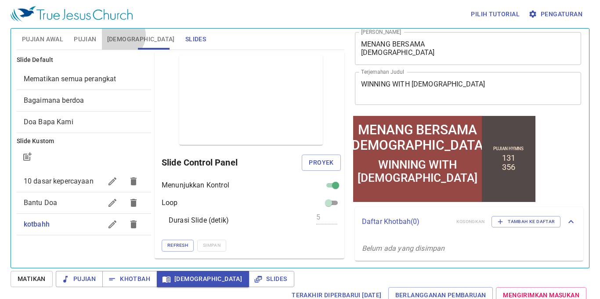
click at [121, 35] on span "[DEMOGRAPHIC_DATA]" at bounding box center [141, 39] width 68 height 11
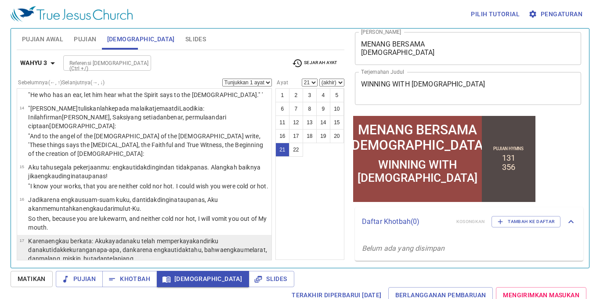
scroll to position [711, 0]
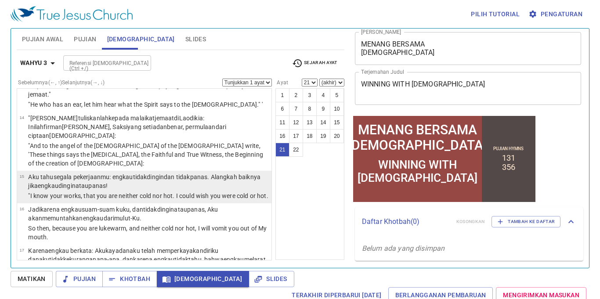
click at [161, 192] on p ""I know your works, that you are neither cold nor hot. I could wish you were co…" at bounding box center [148, 196] width 241 height 9
select select "15"
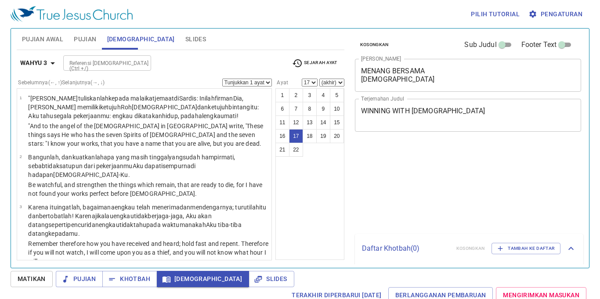
select select "17"
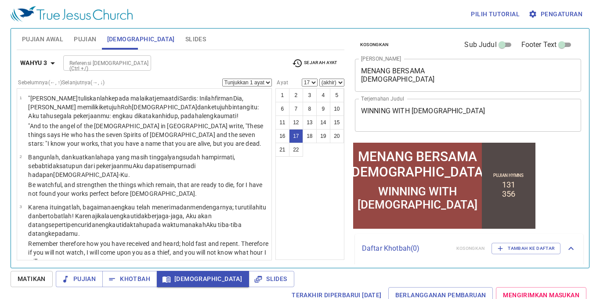
scroll to position [27, 0]
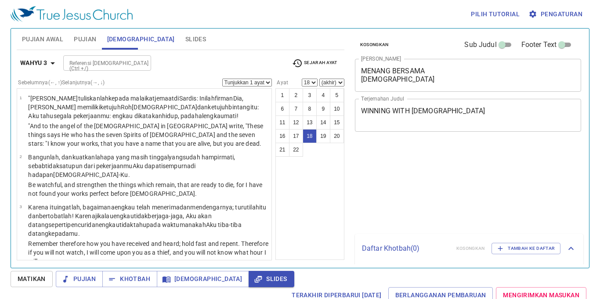
select select "18"
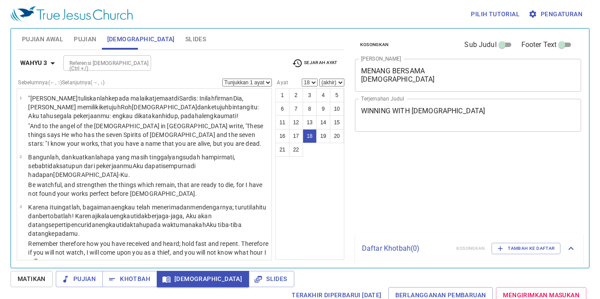
select select "18"
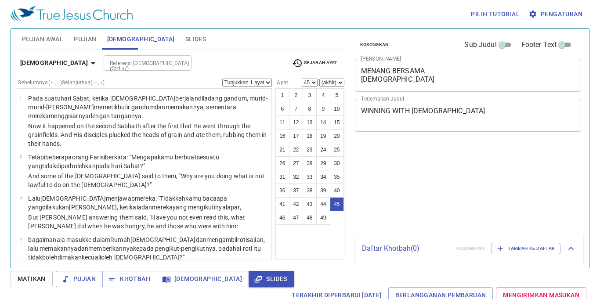
select select "45"
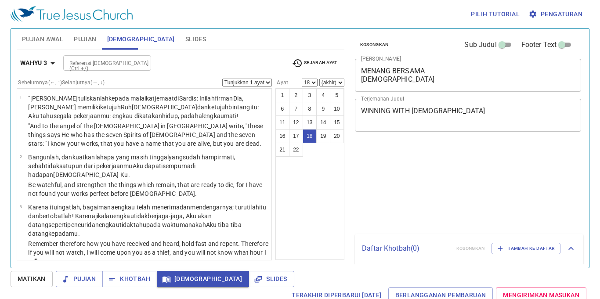
select select "18"
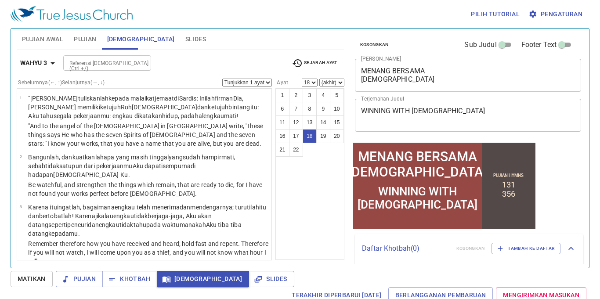
scroll to position [27, 0]
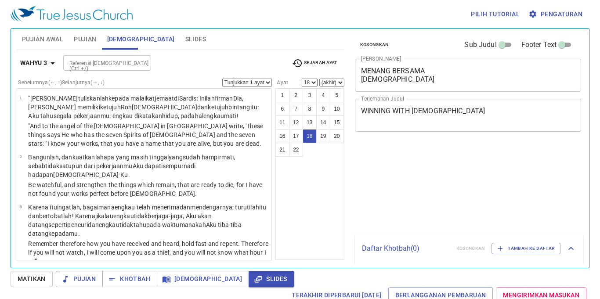
select select "18"
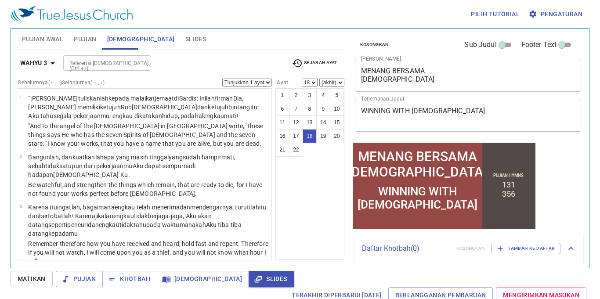
scroll to position [27, 0]
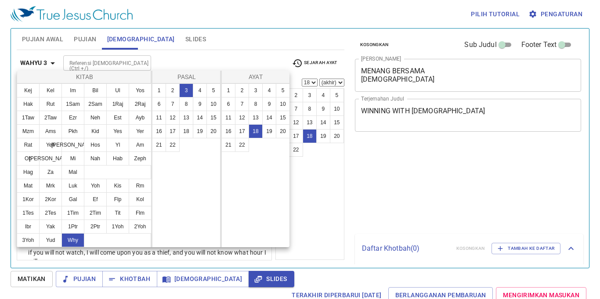
select select "18"
